Goal: Task Accomplishment & Management: Manage account settings

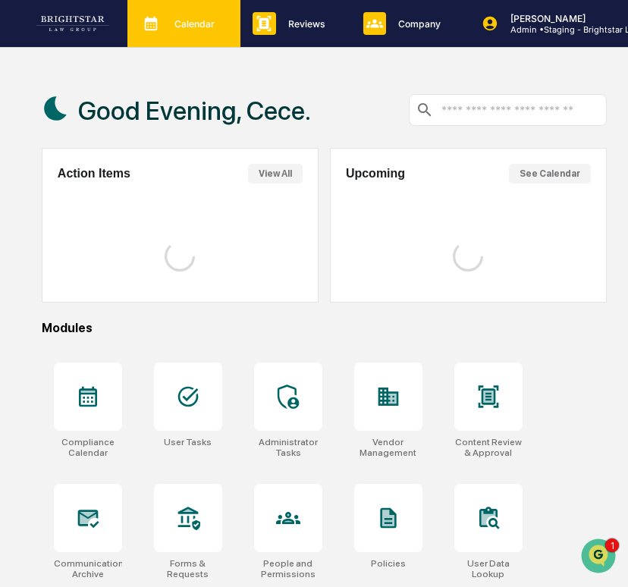
click at [168, 46] on div "Calendar Manage Tasks" at bounding box center [183, 23] width 113 height 47
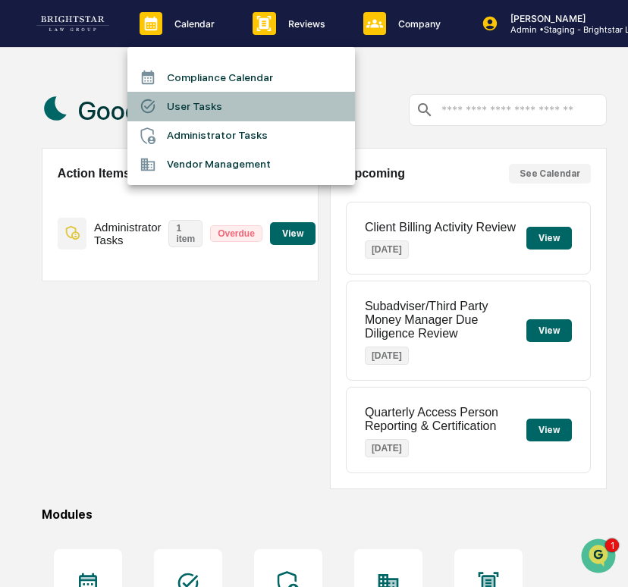
click at [180, 113] on li "User Tasks" at bounding box center [240, 106] width 227 height 29
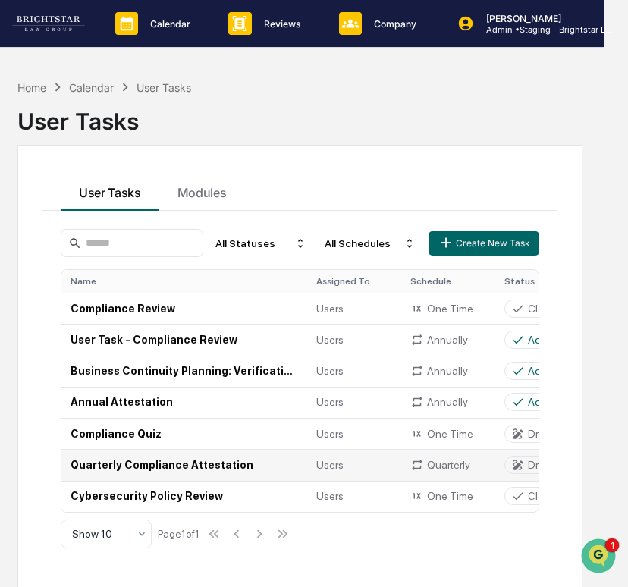
scroll to position [0, 29]
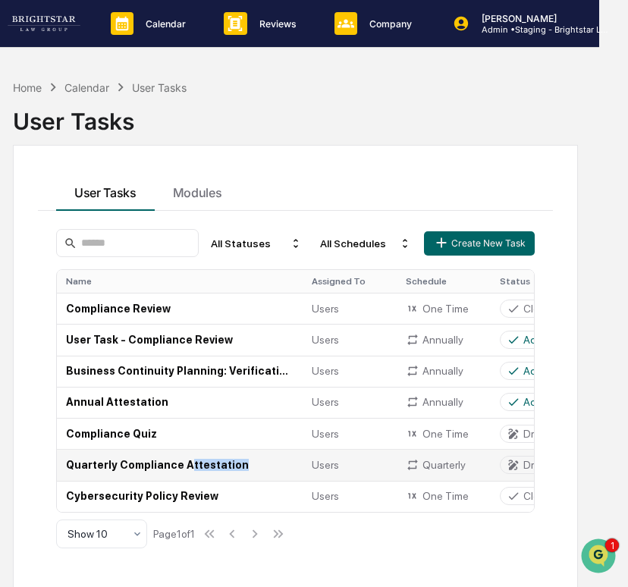
drag, startPoint x: 249, startPoint y: 459, endPoint x: 187, endPoint y: 459, distance: 62.2
click at [187, 459] on td "Quarterly Compliance Attestation" at bounding box center [180, 464] width 246 height 31
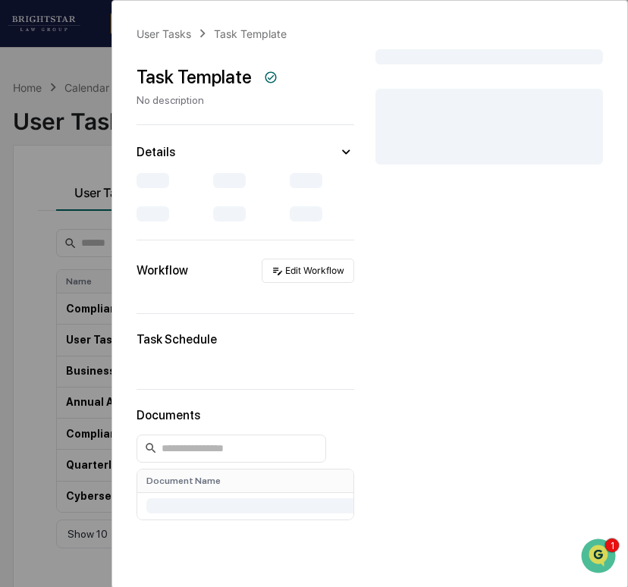
scroll to position [0, 2]
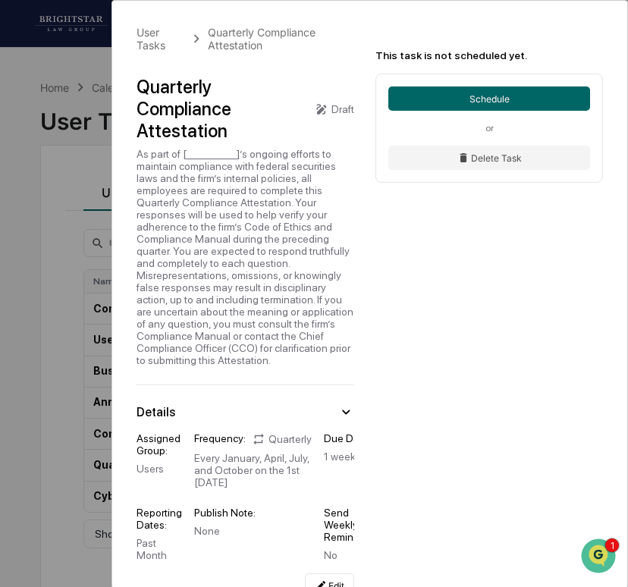
click at [156, 89] on div "Quarterly Compliance Attestation" at bounding box center [219, 109] width 166 height 66
click at [77, 114] on div "User Tasks Quarterly Compliance Attestation Quarterly Compliance Attestation Dr…" at bounding box center [314, 293] width 628 height 587
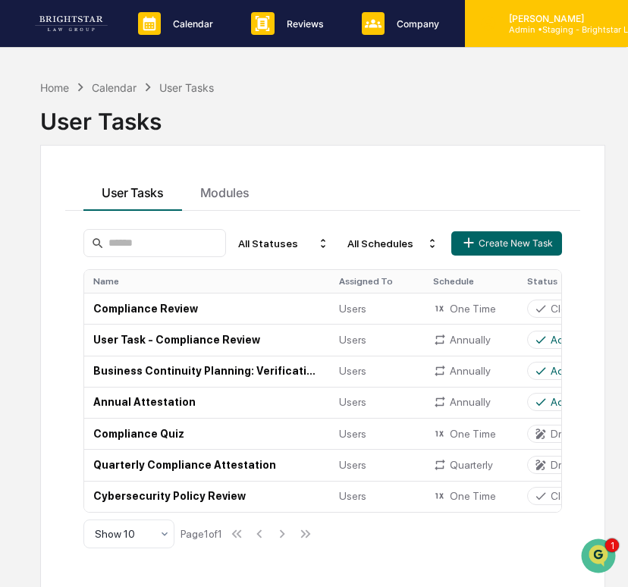
click at [516, 29] on p "Admin • Staging - Brightstar Law Group" at bounding box center [567, 29] width 141 height 11
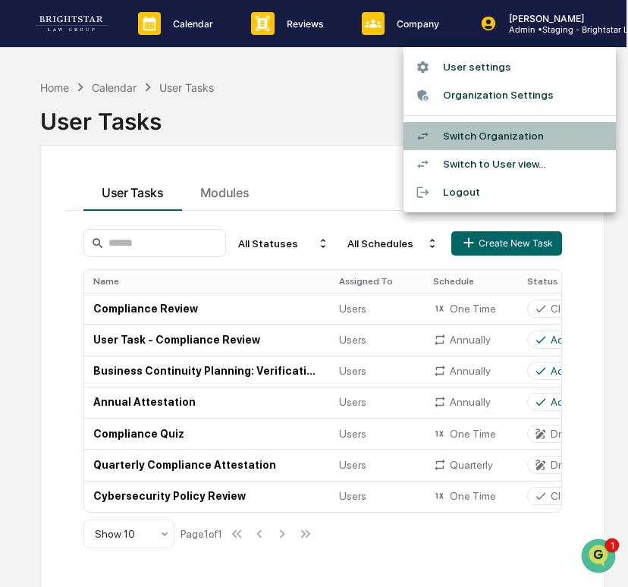
click at [495, 124] on li "Switch Organization" at bounding box center [509, 136] width 212 height 28
